Goal: Information Seeking & Learning: Learn about a topic

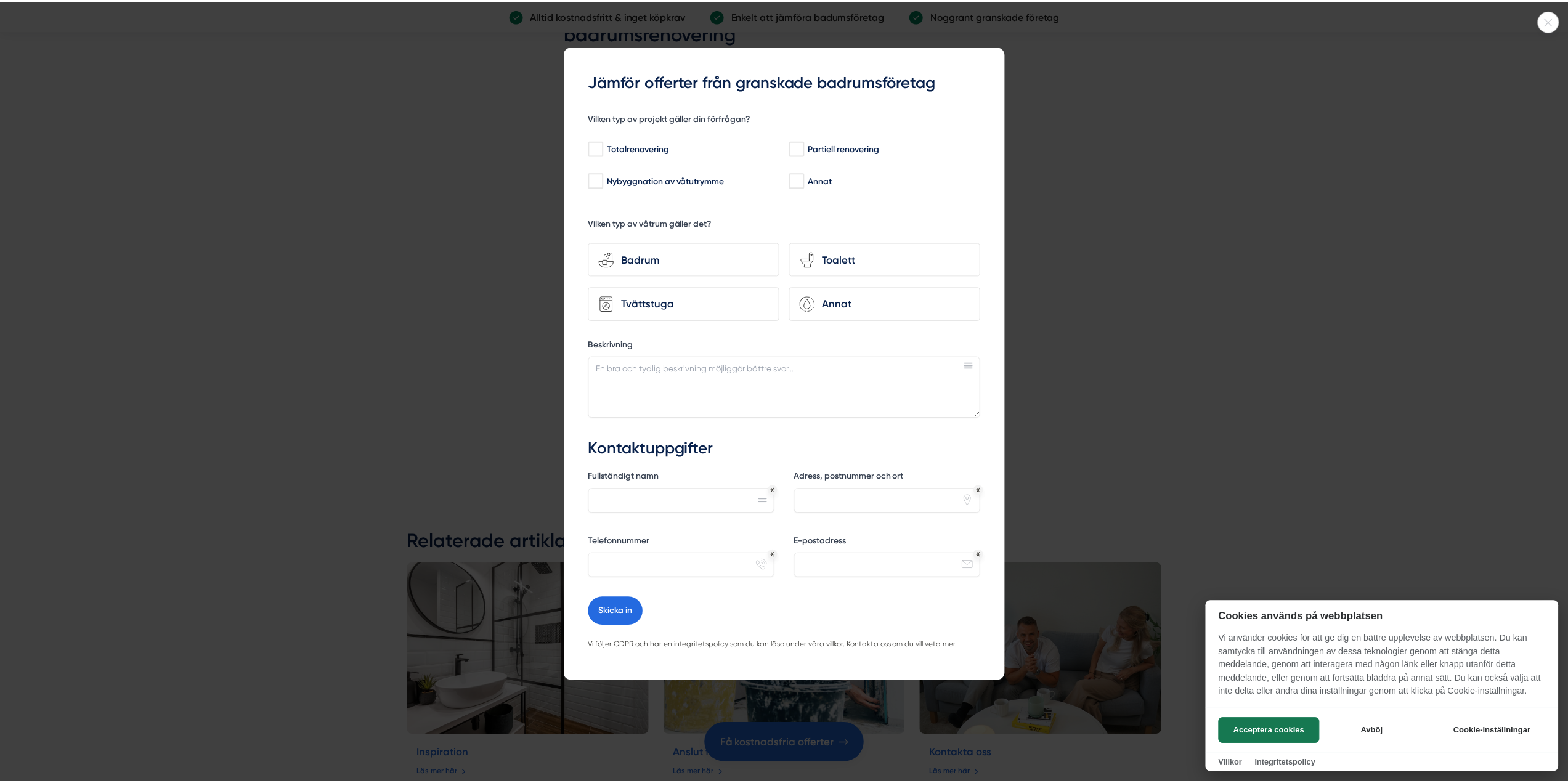
scroll to position [1663, 0]
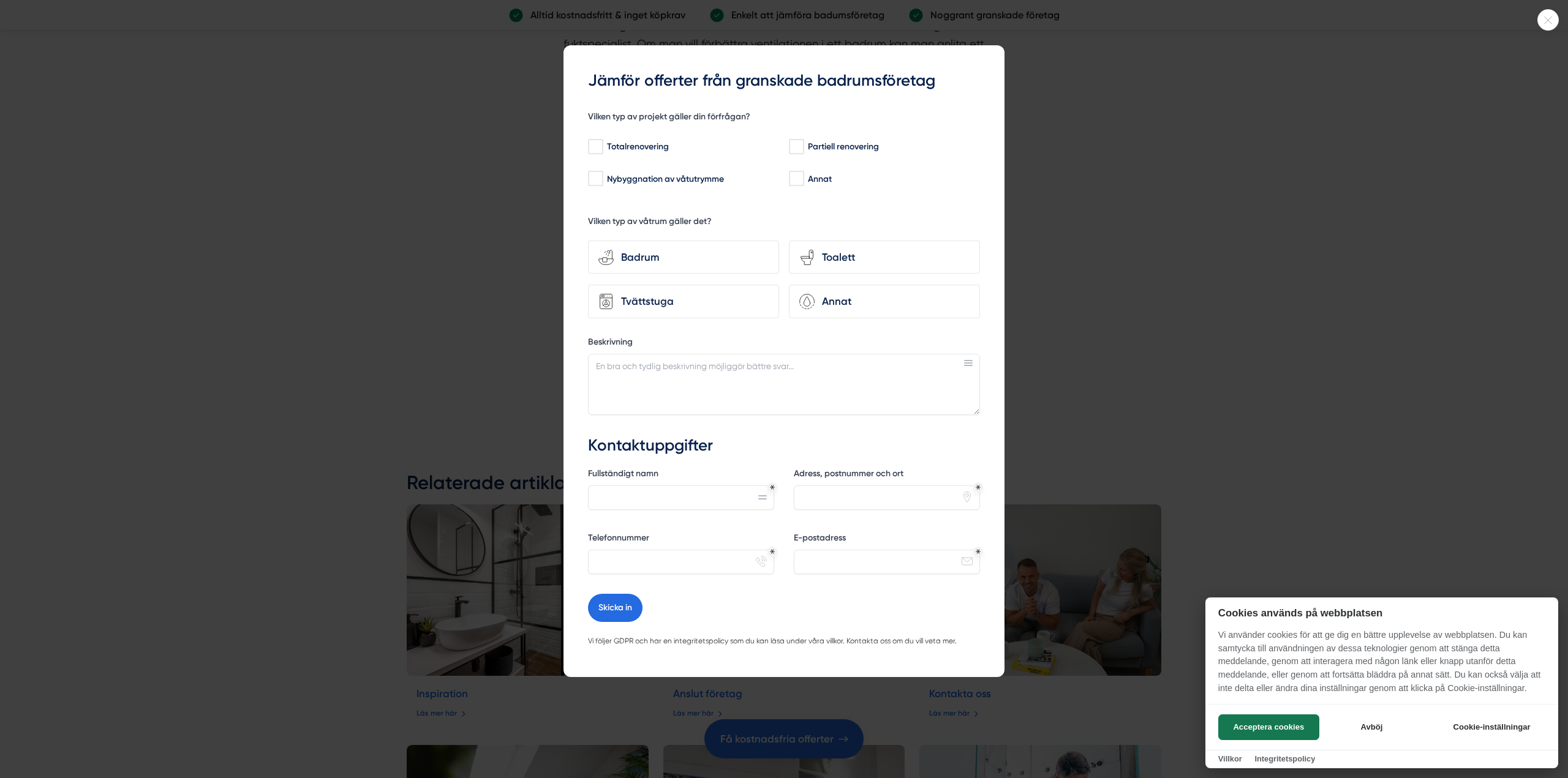
click at [1552, 22] on icon at bounding box center [1548, 20] width 20 height 8
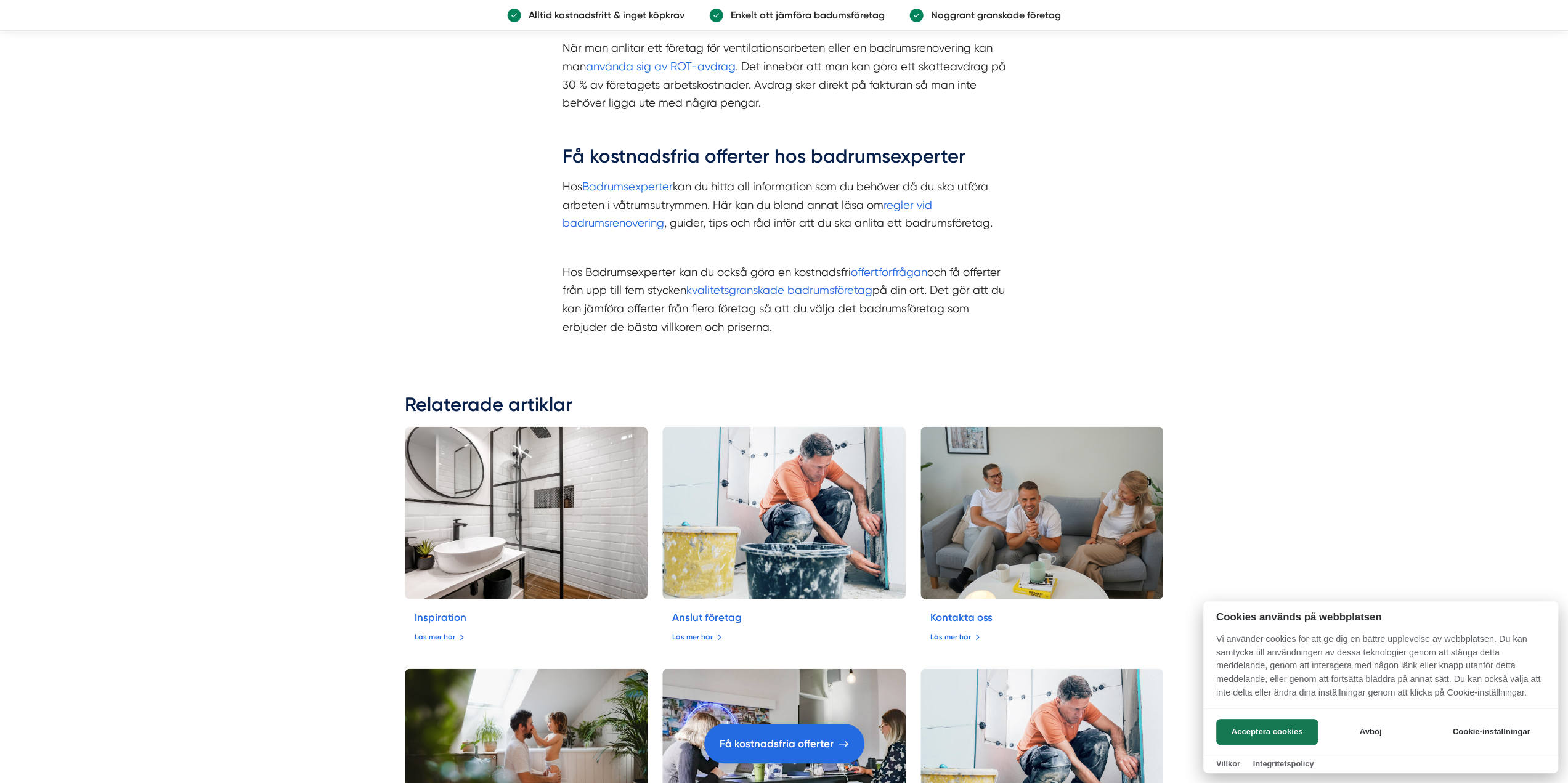
scroll to position [1787, 0]
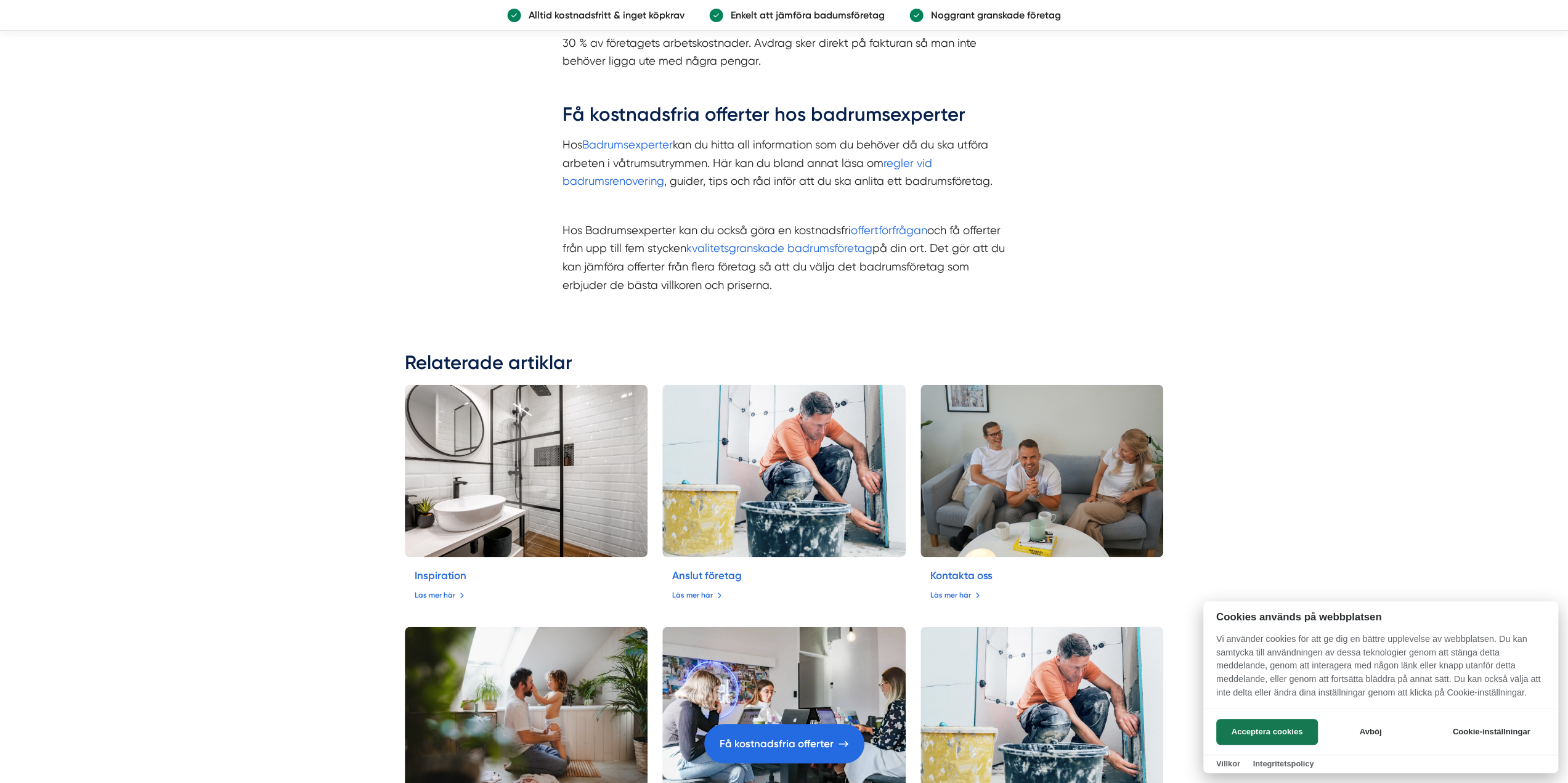
click at [427, 574] on div at bounding box center [784, 391] width 1568 height 783
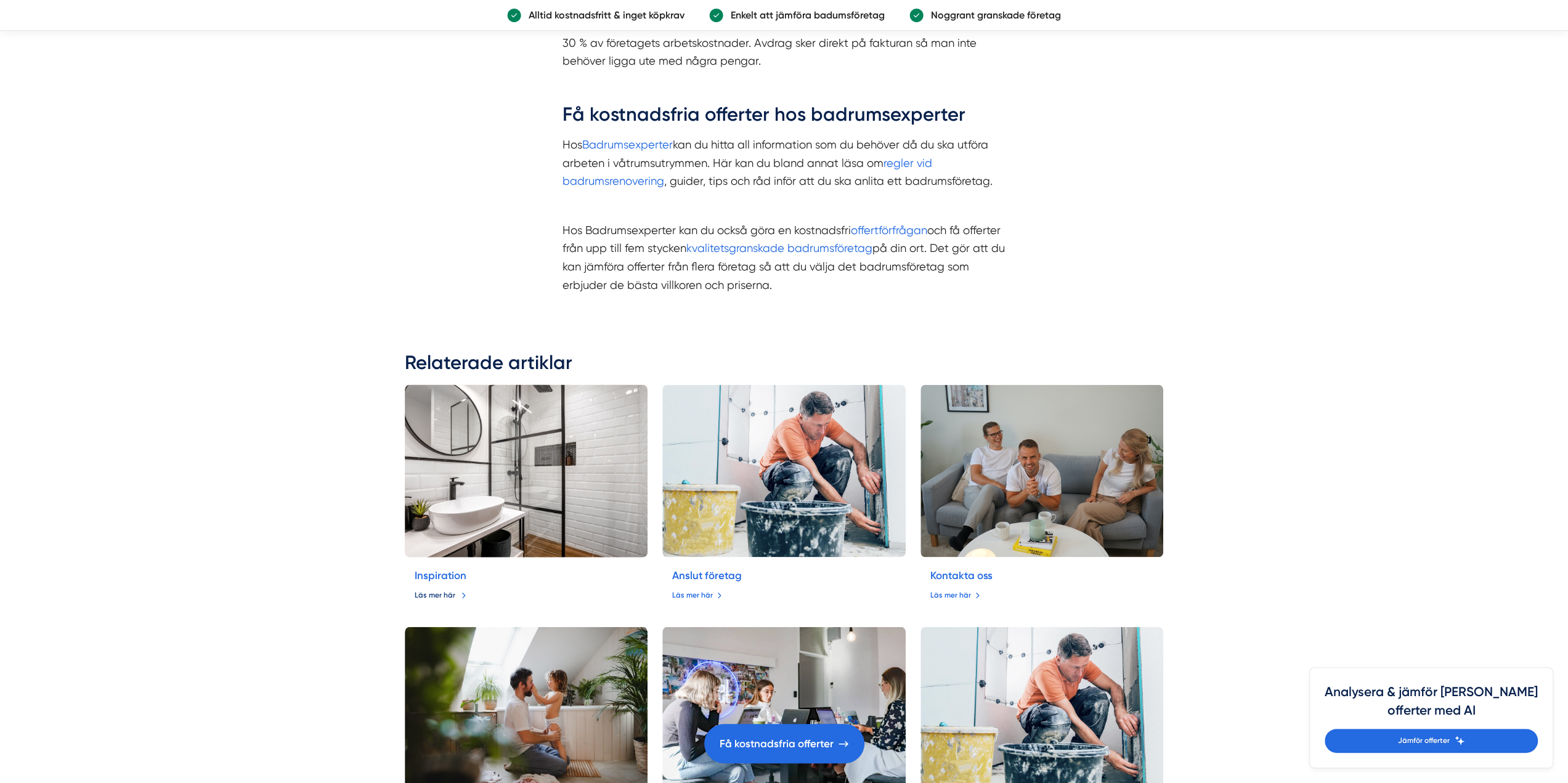
click at [434, 597] on link "Läs mer här" at bounding box center [440, 595] width 52 height 12
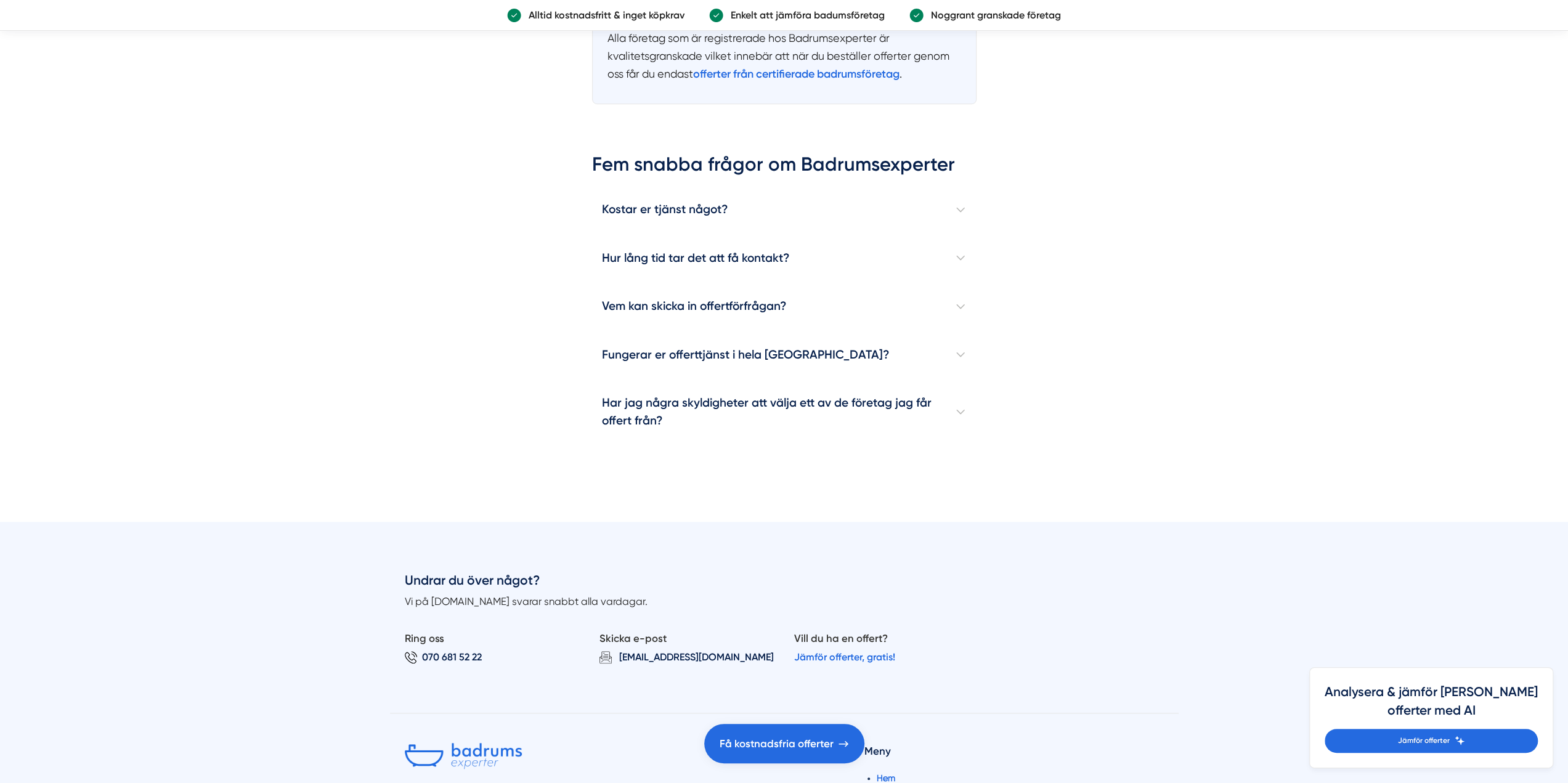
scroll to position [5667, 0]
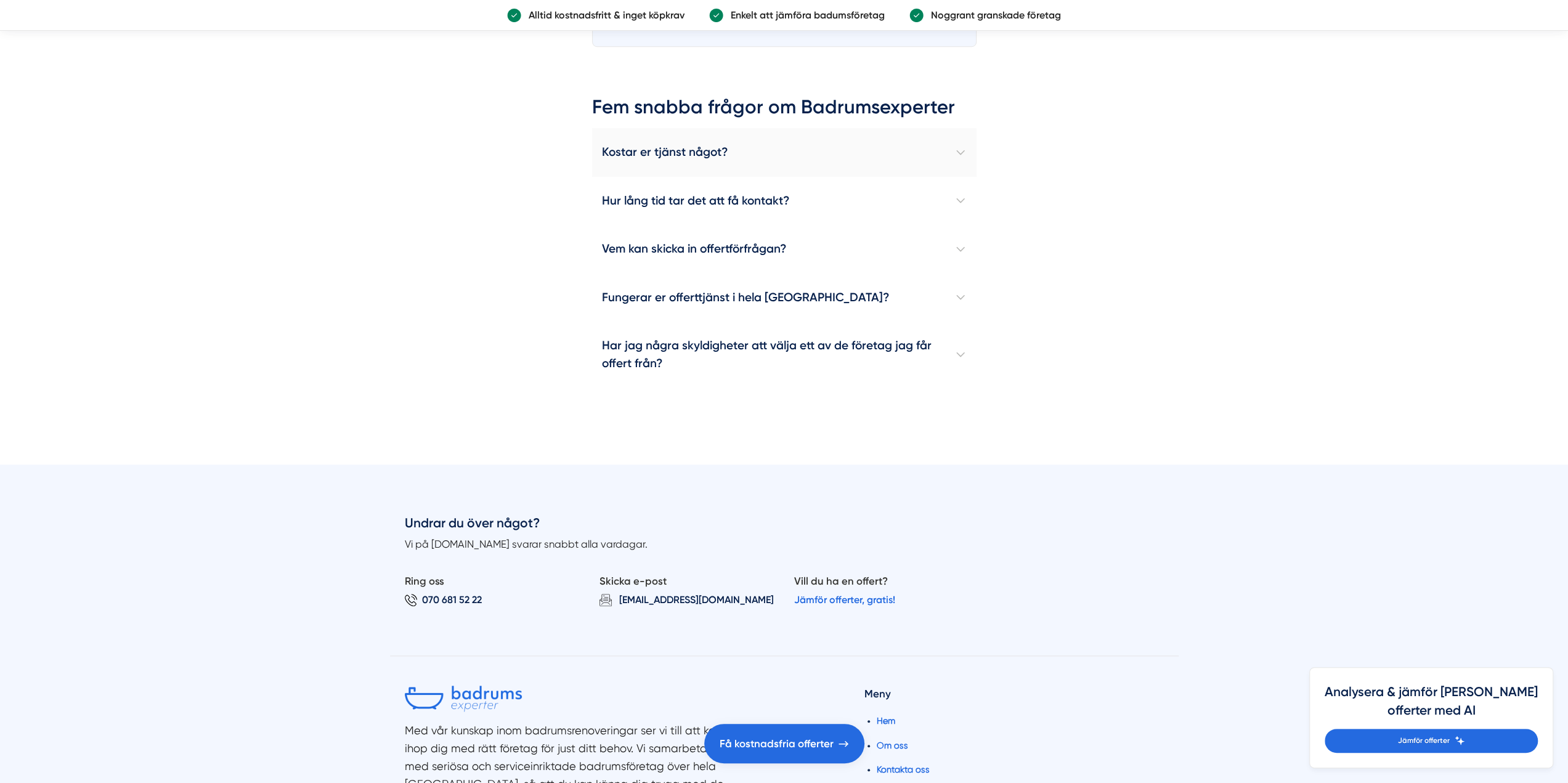
click at [748, 148] on h4 "Kostar er tjänst något?" at bounding box center [784, 152] width 384 height 48
